Goal: Navigation & Orientation: Find specific page/section

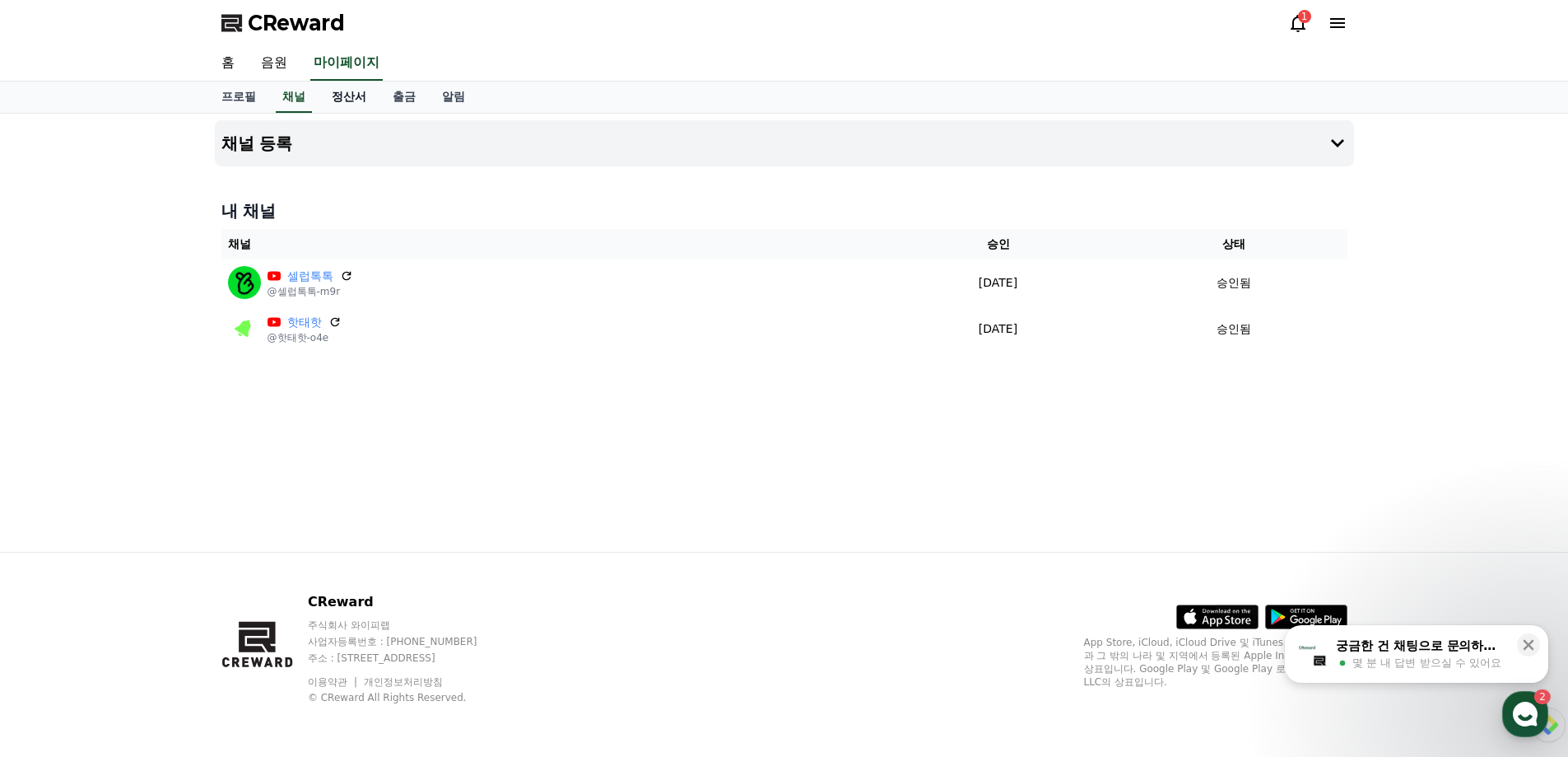
click at [334, 98] on link "정산서" at bounding box center [349, 97] width 61 height 32
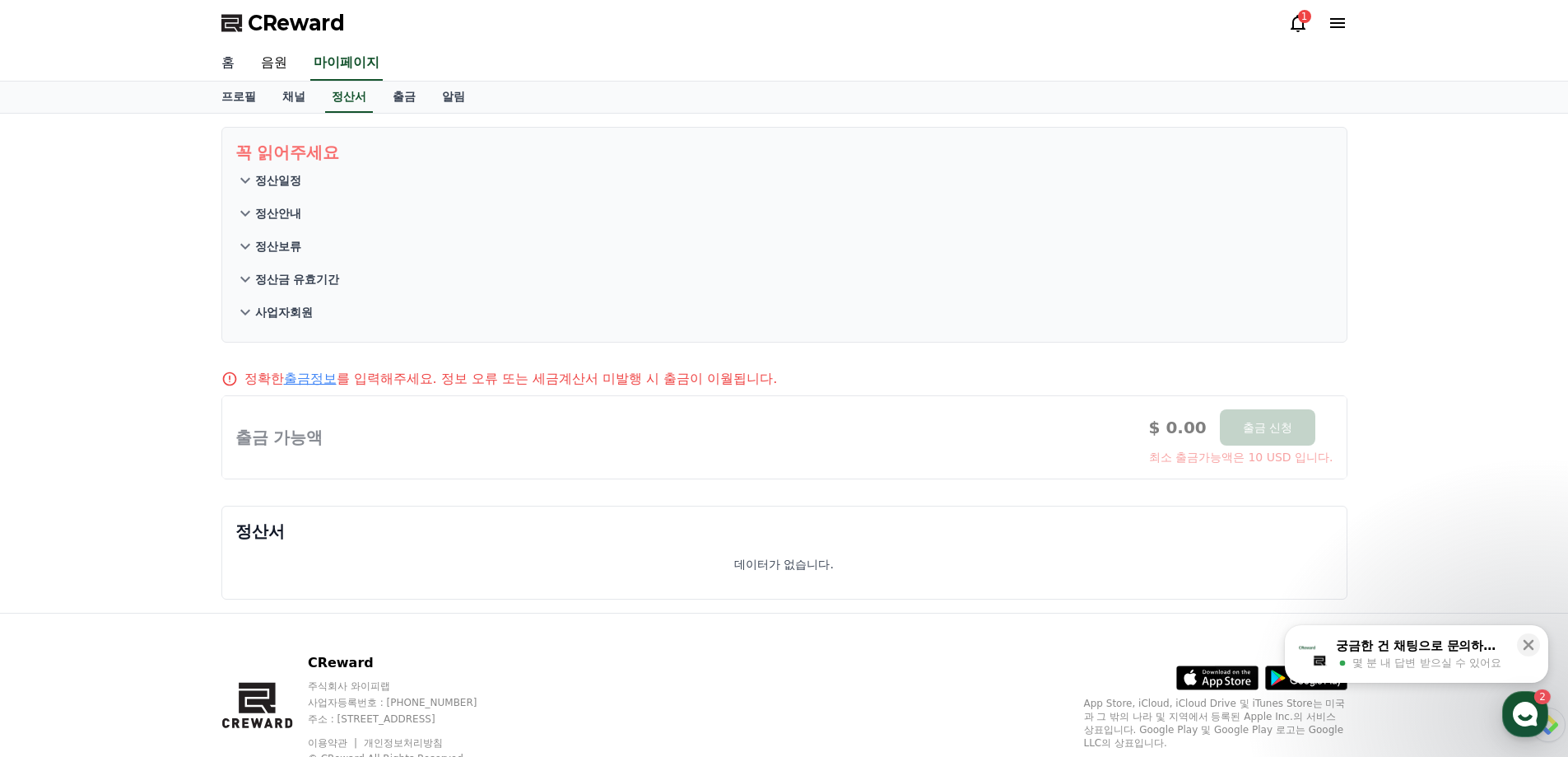
click at [232, 60] on link "홈" at bounding box center [228, 63] width 39 height 34
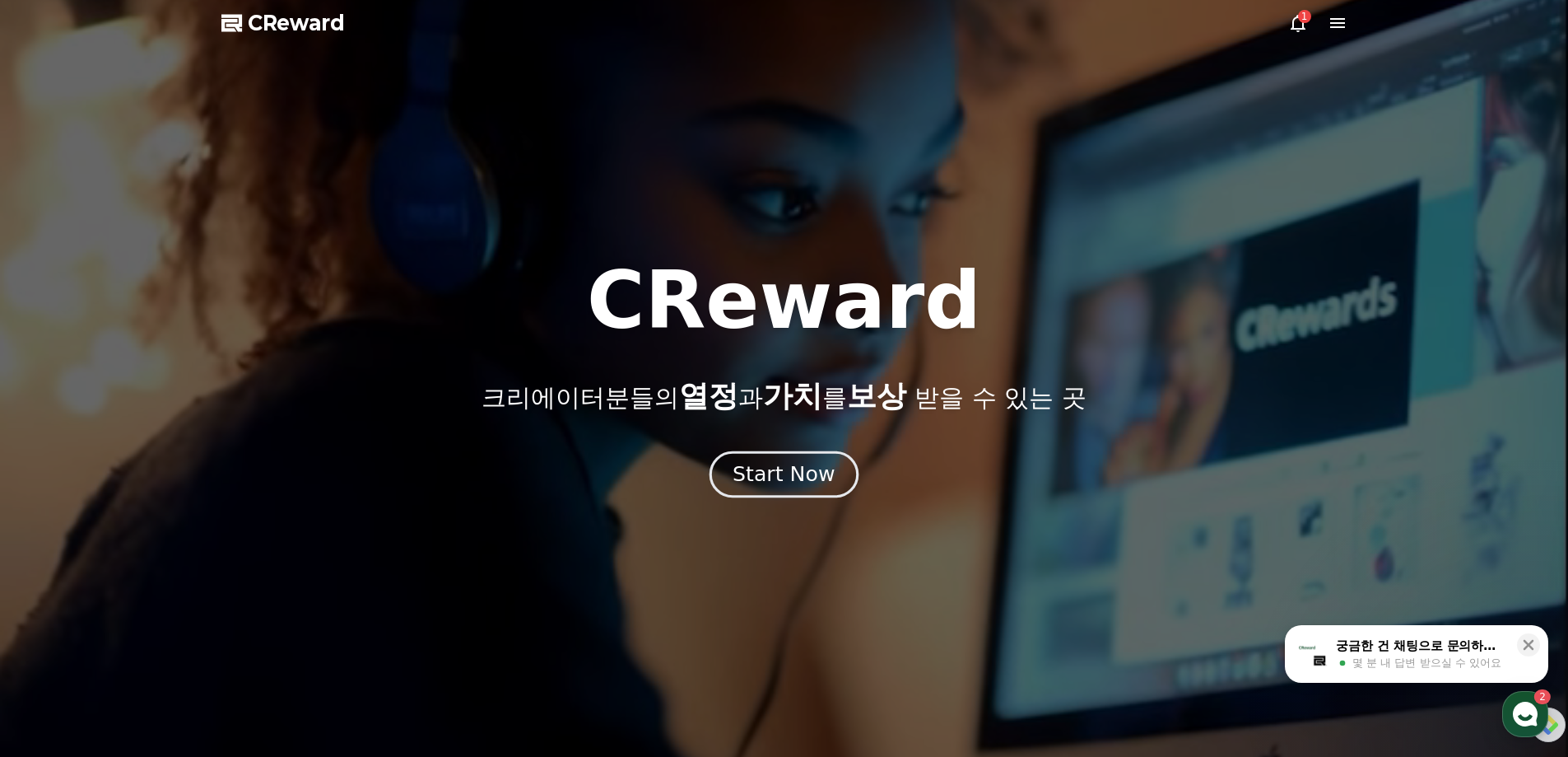
click at [800, 460] on div "Start Now" at bounding box center [784, 474] width 102 height 28
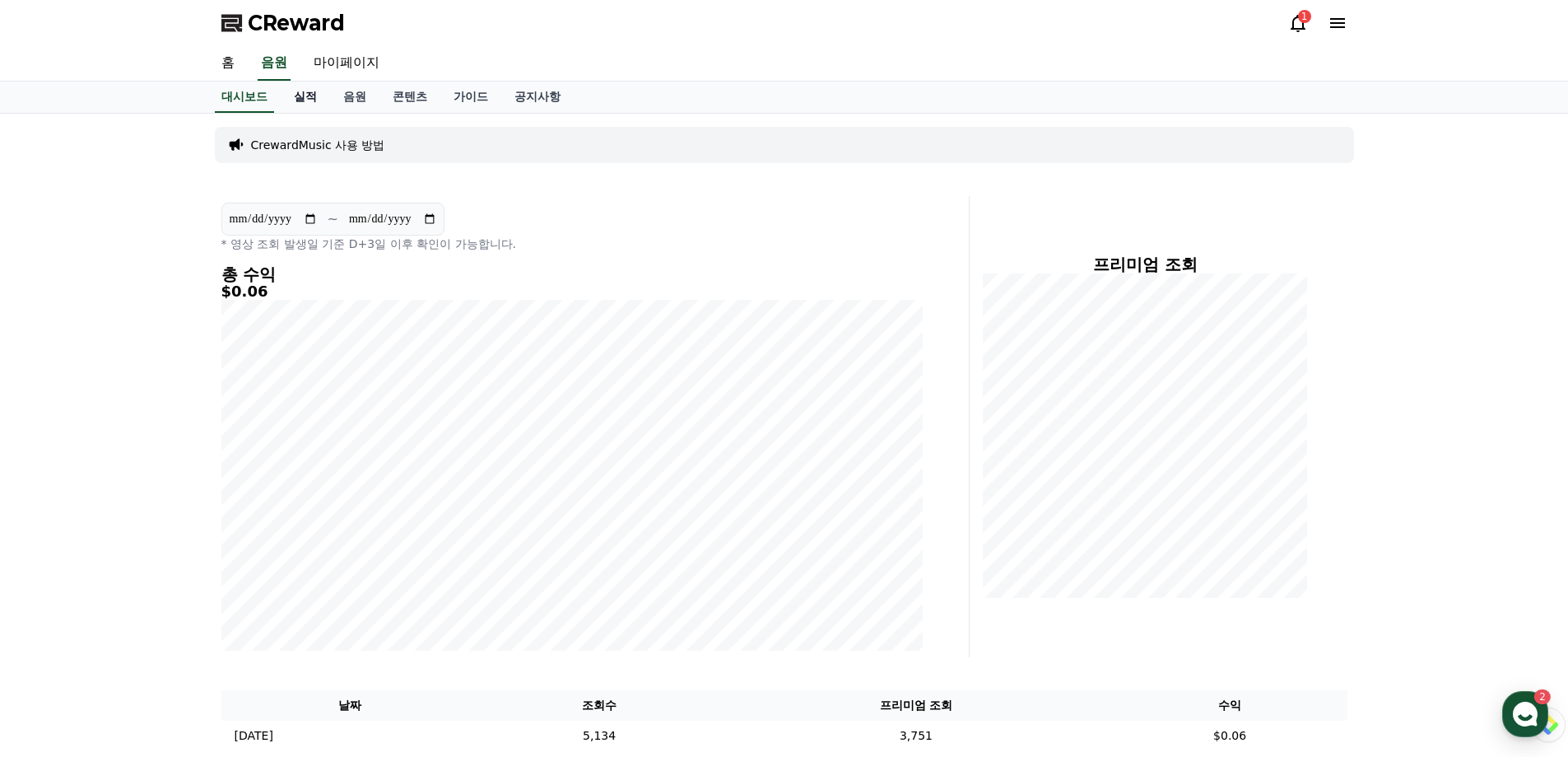
click at [306, 98] on link "실적" at bounding box center [305, 97] width 50 height 32
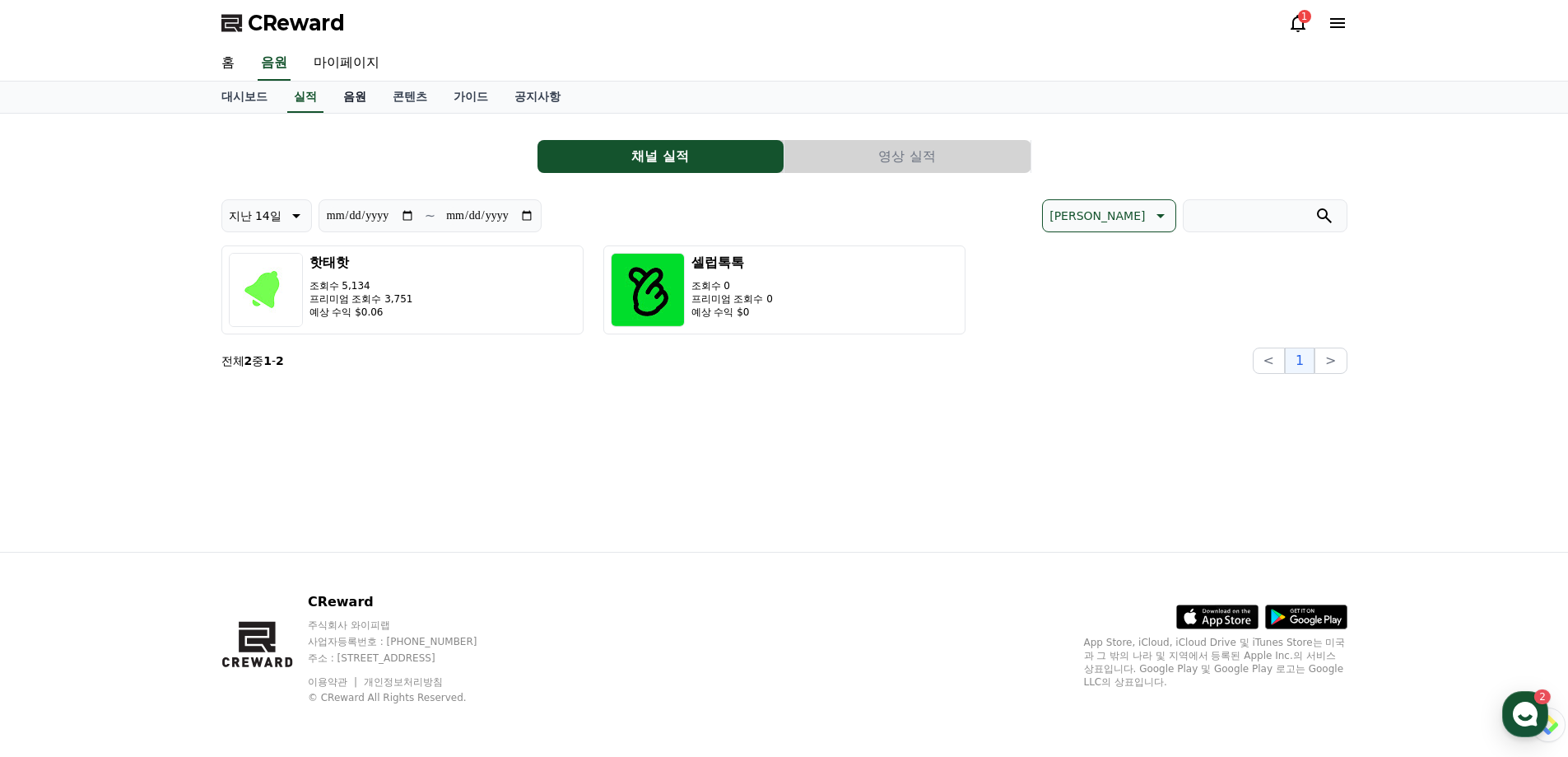
click at [361, 102] on link "음원" at bounding box center [355, 97] width 50 height 32
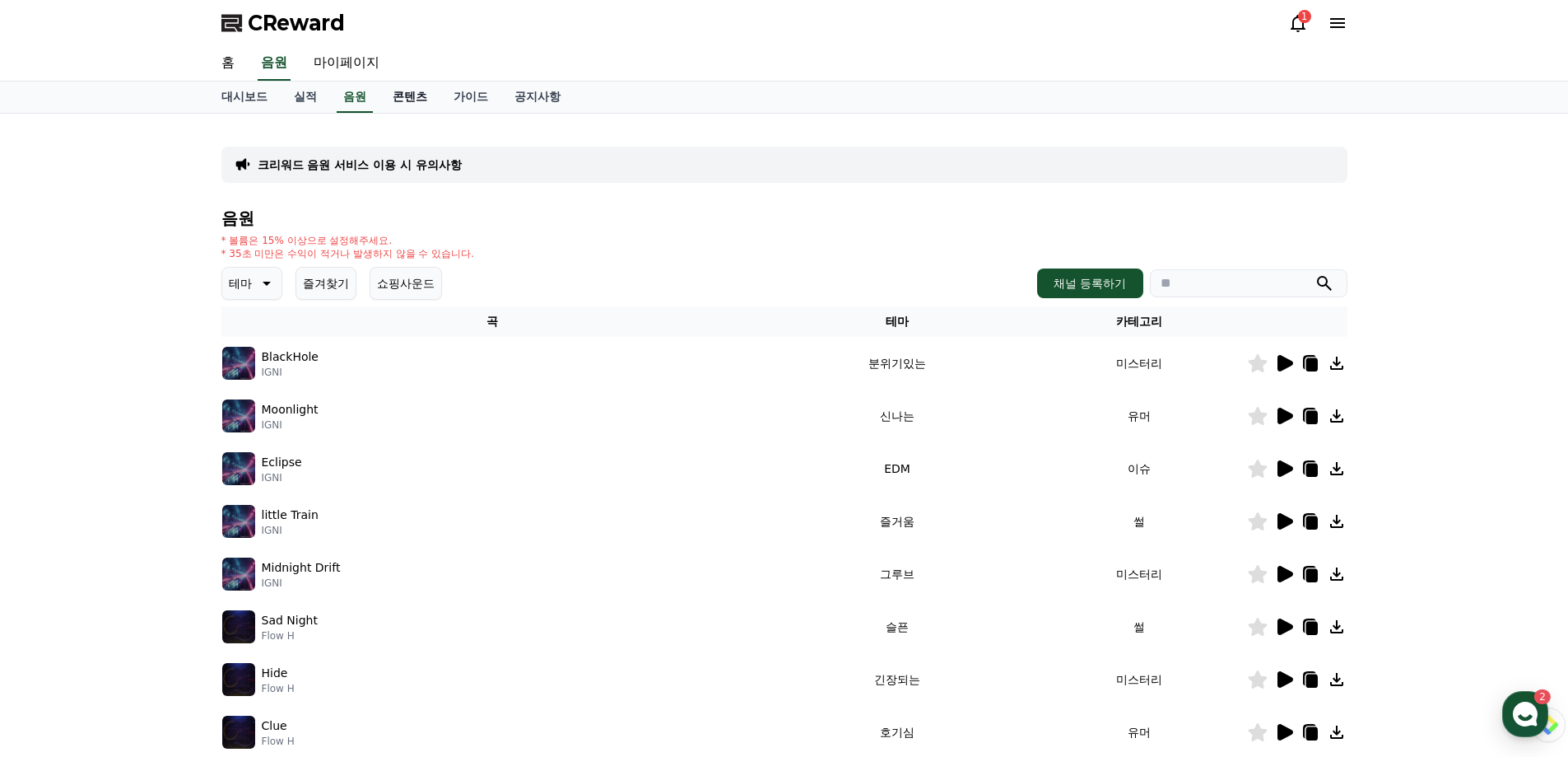
click at [404, 97] on link "콘텐츠" at bounding box center [410, 97] width 61 height 32
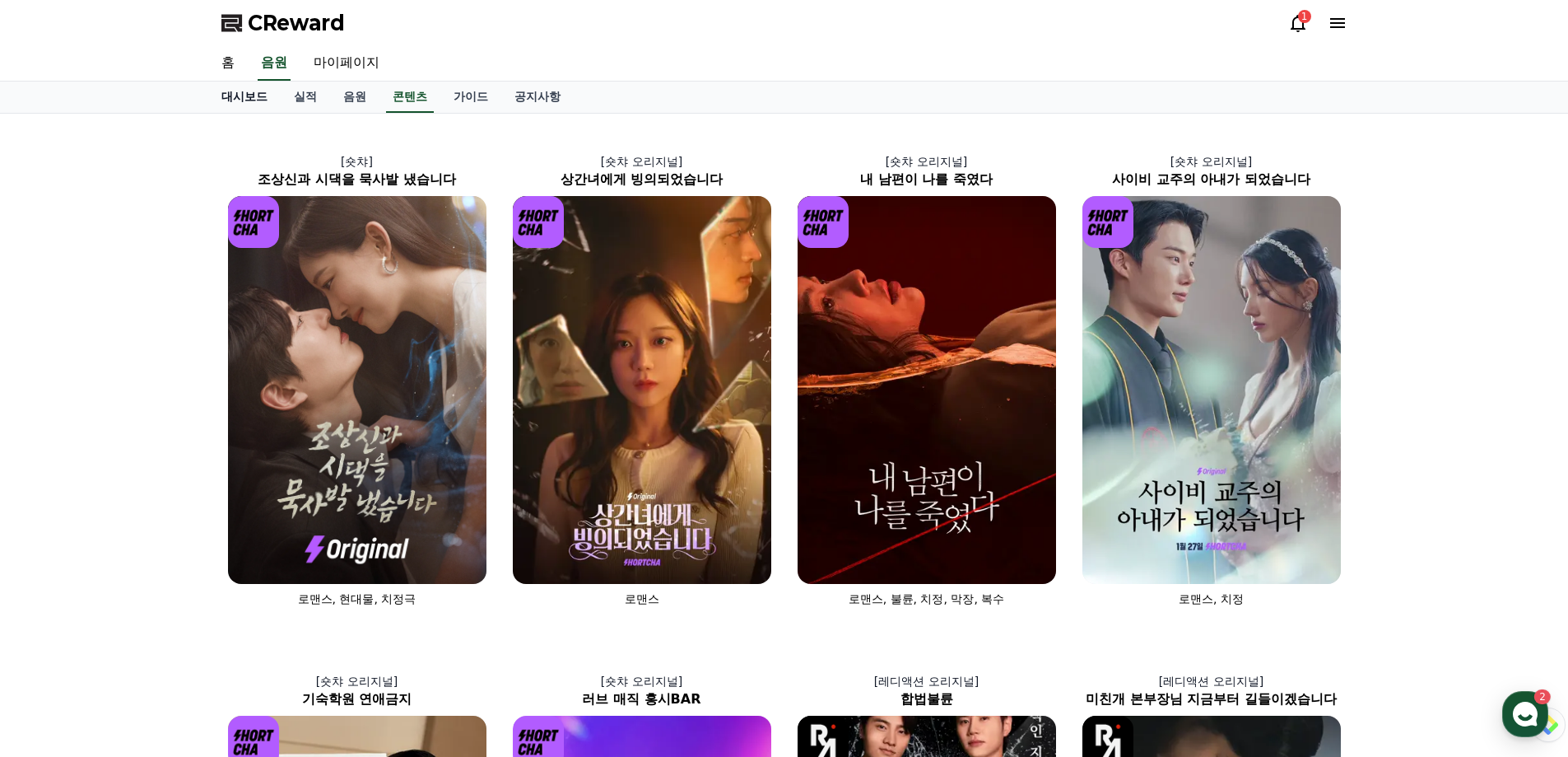
click at [241, 98] on link "대시보드" at bounding box center [245, 97] width 73 height 32
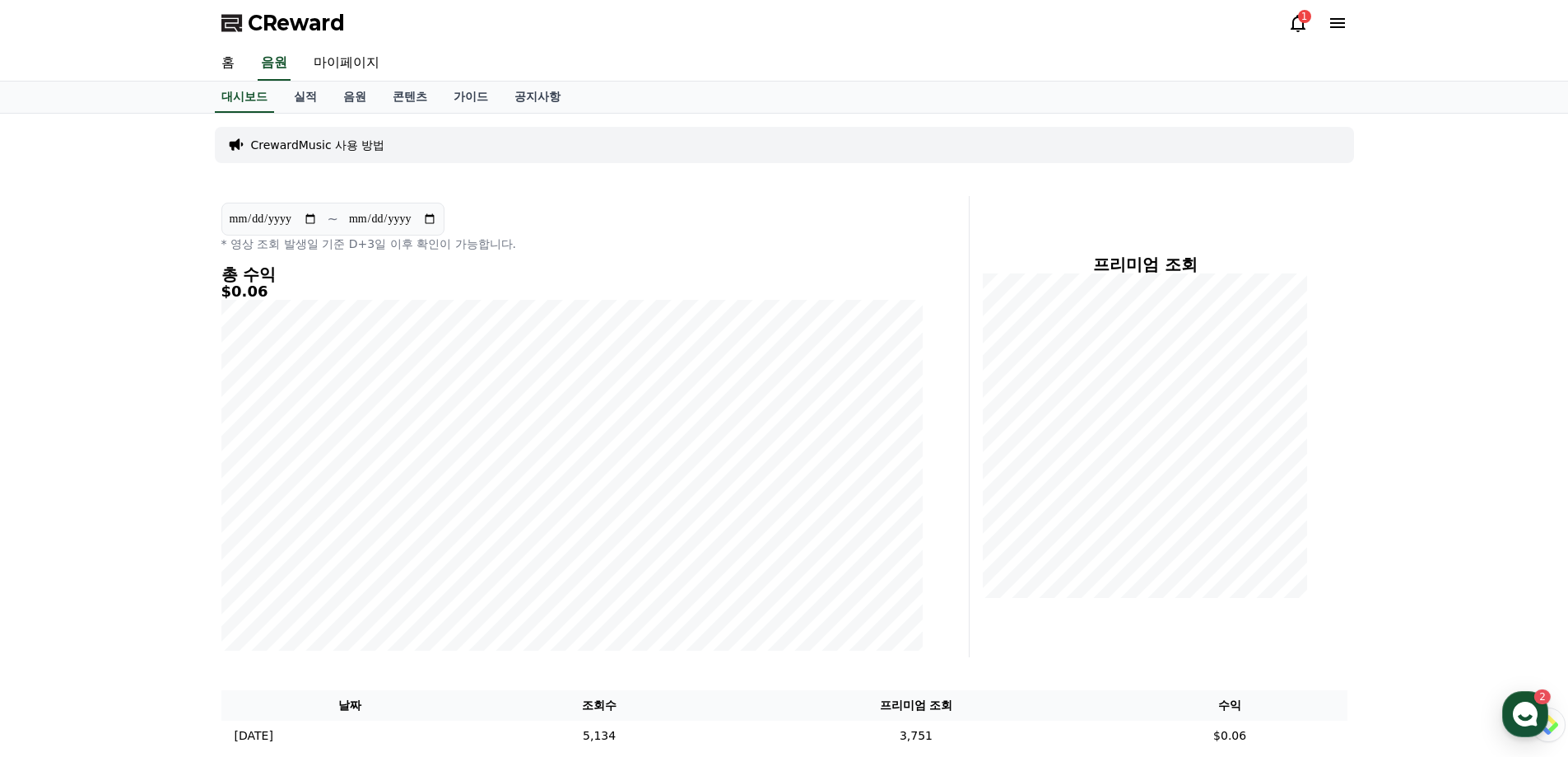
click at [1304, 21] on div "1" at bounding box center [1305, 16] width 13 height 13
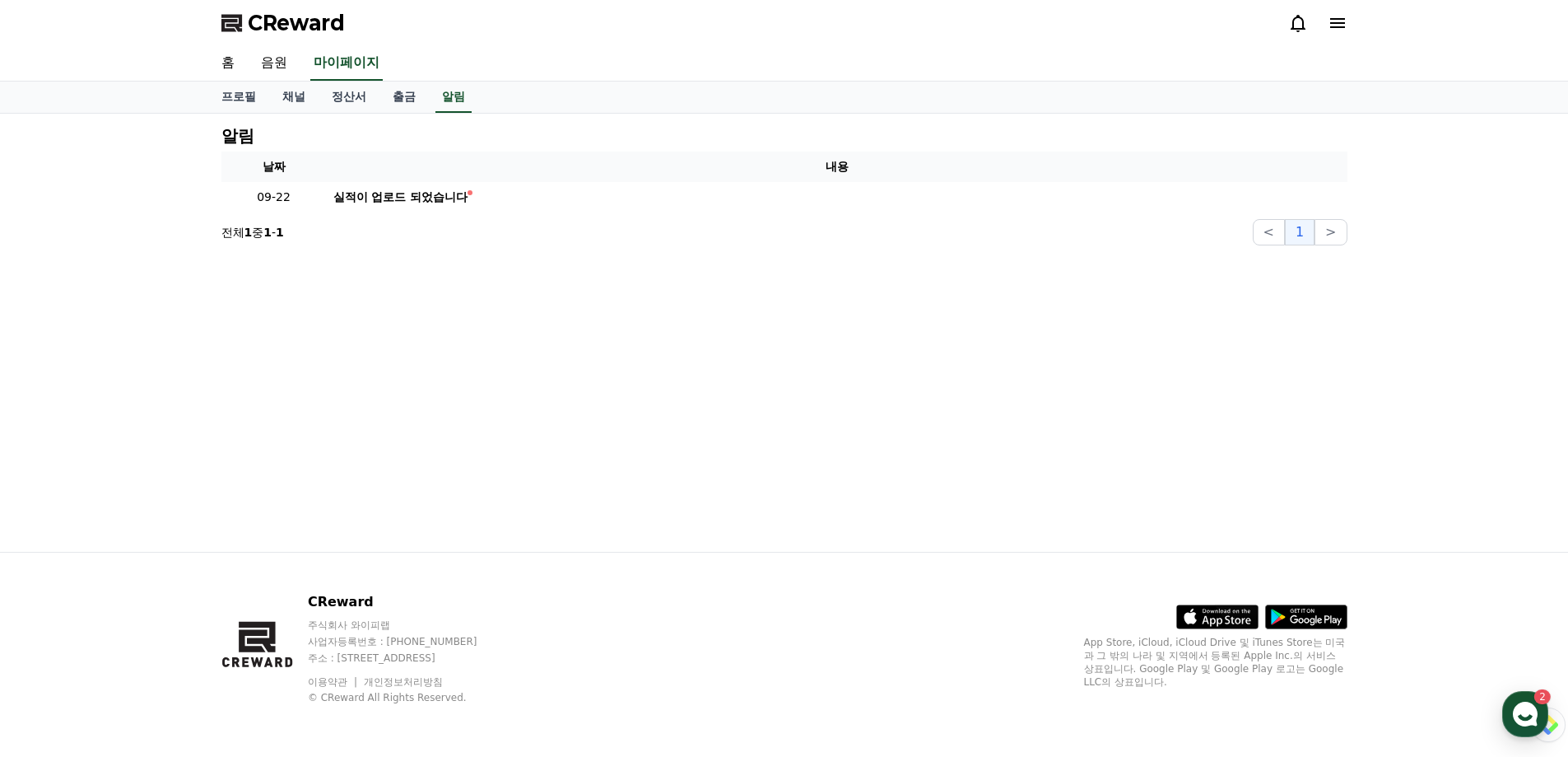
click at [1300, 21] on icon at bounding box center [1298, 23] width 20 height 20
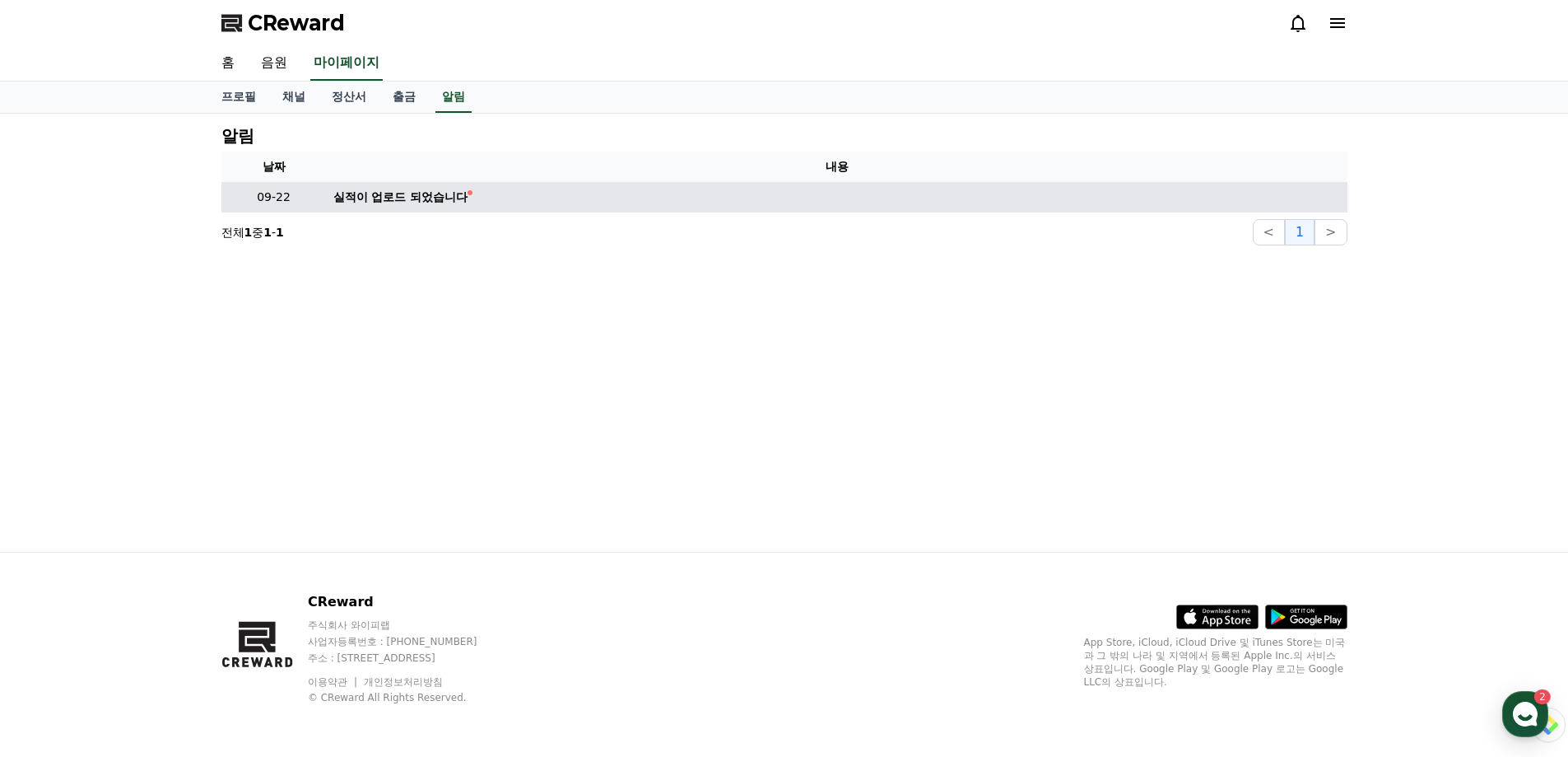
click at [598, 206] on td "실적이 업로드 되었습니다" at bounding box center [837, 197] width 1021 height 31
click at [431, 203] on div "실적이 업로드 되었습니다" at bounding box center [401, 197] width 135 height 17
